Goal: Navigation & Orientation: Find specific page/section

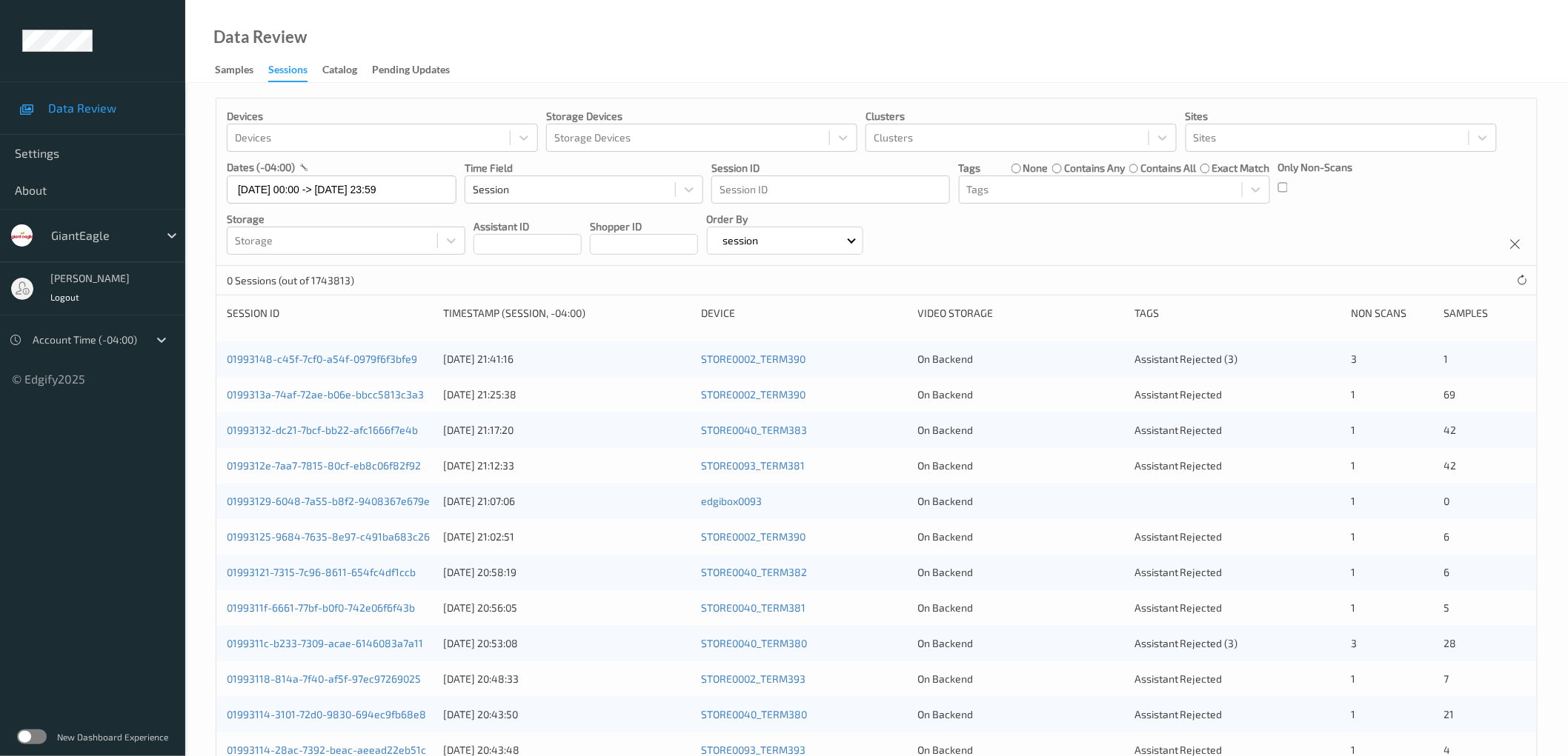
click at [38, 738] on label at bounding box center [31, 737] width 30 height 15
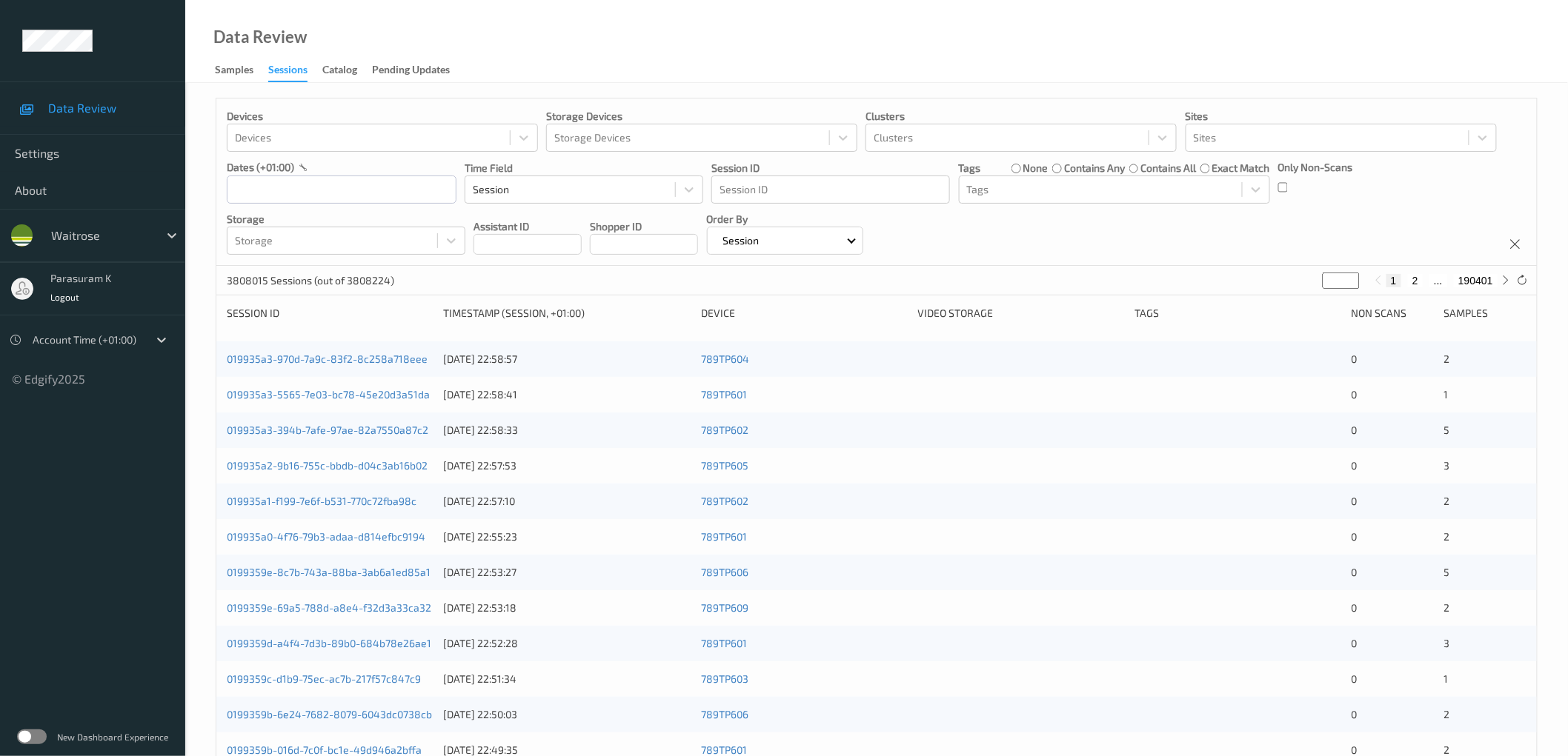
click at [37, 737] on label at bounding box center [31, 737] width 30 height 15
